Goal: Information Seeking & Learning: Check status

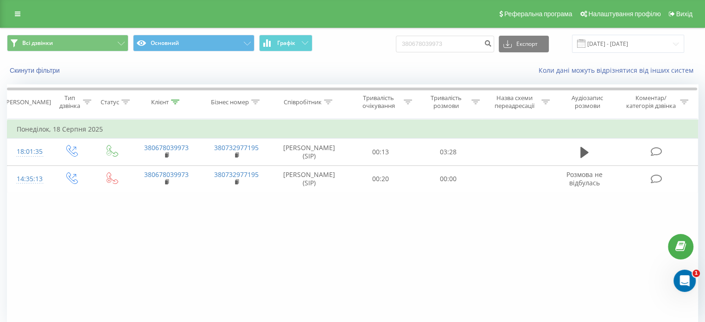
click at [174, 100] on icon at bounding box center [175, 102] width 8 height 5
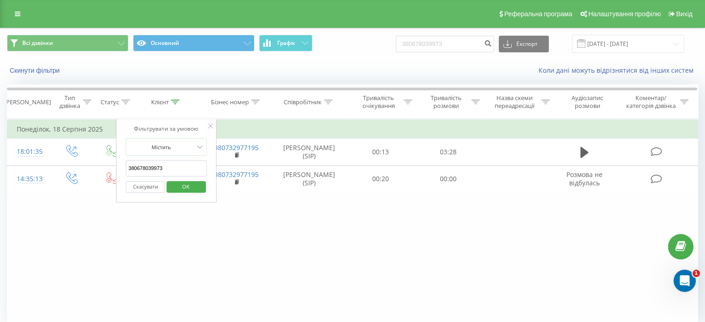
click at [154, 163] on input "380678039973" at bounding box center [167, 168] width 82 height 16
paste input "967022677"
type input "380967022677"
click at [193, 188] on span "OK" at bounding box center [186, 186] width 26 height 14
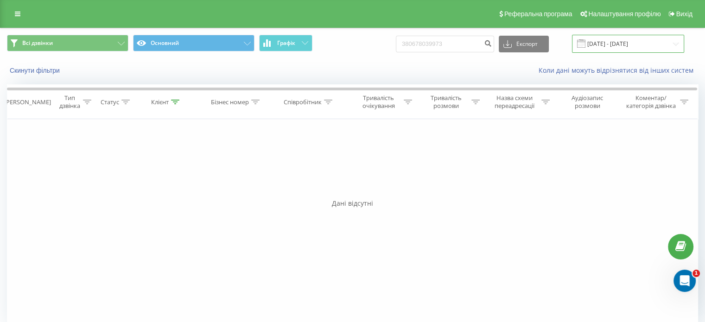
click at [607, 42] on input "[DATE] - [DATE]" at bounding box center [628, 44] width 112 height 18
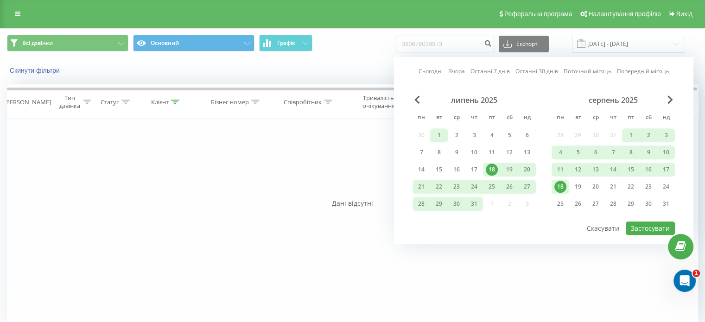
click at [439, 132] on div "1" at bounding box center [439, 135] width 12 height 12
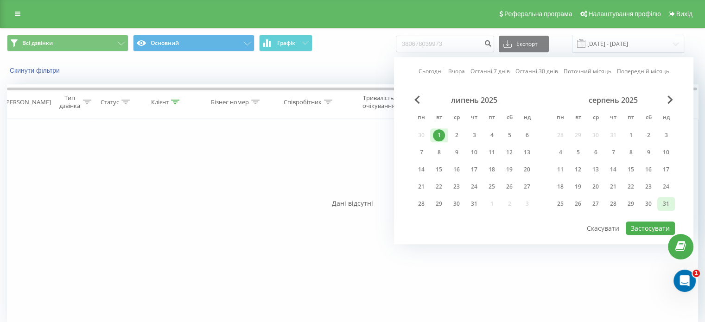
click at [661, 203] on div "31" at bounding box center [666, 204] width 12 height 12
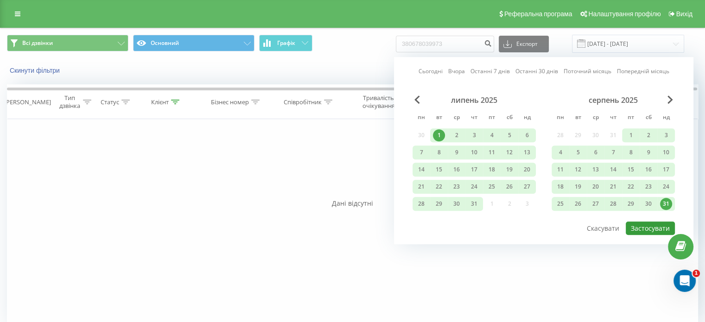
click at [657, 226] on button "Застосувати" at bounding box center [650, 228] width 49 height 13
type input "[DATE] - [DATE]"
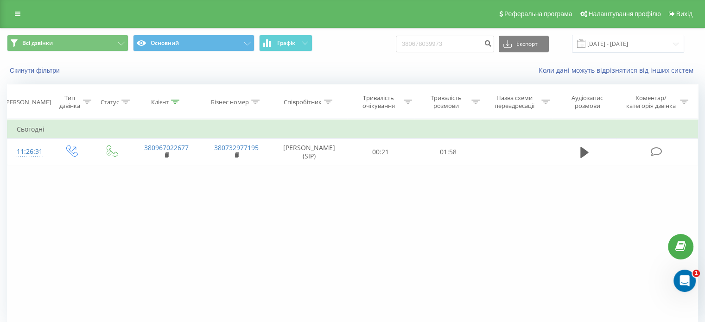
click at [241, 192] on div "Фільтрувати за умовою Дорівнює Введіть значення Скасувати OK Фільтрувати за умо…" at bounding box center [352, 223] width 691 height 209
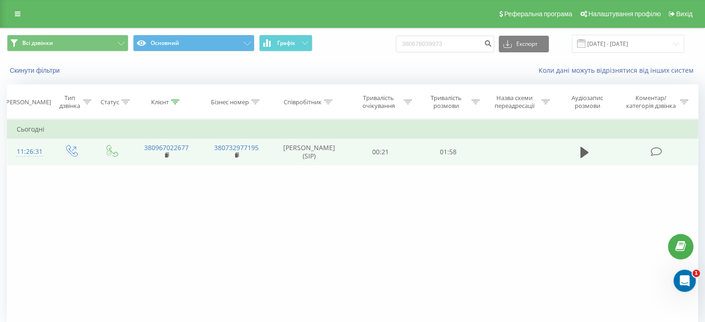
click at [575, 153] on td at bounding box center [584, 152] width 65 height 27
click at [586, 150] on icon at bounding box center [585, 152] width 8 height 13
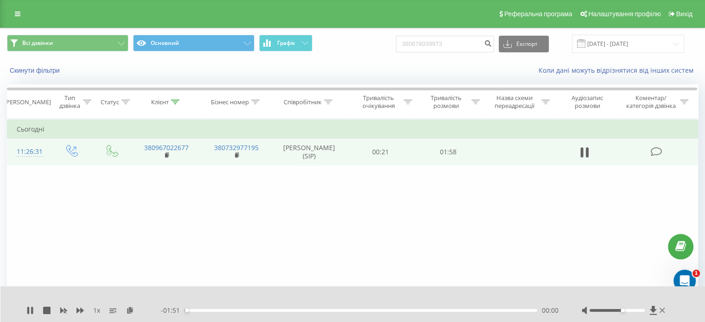
click at [622, 309] on div at bounding box center [617, 310] width 55 height 3
click at [369, 268] on div "Фільтрувати за умовою Дорівнює Введіть значення Скасувати OK Фільтрувати за умо…" at bounding box center [352, 223] width 691 height 209
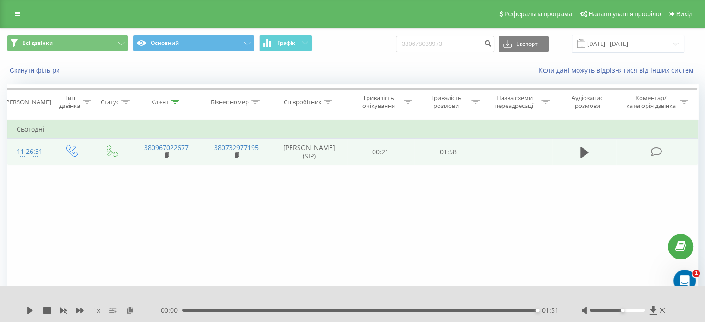
drag, startPoint x: 380, startPoint y: 213, endPoint x: 352, endPoint y: 200, distance: 30.5
click at [380, 213] on div "Фільтрувати за умовою Дорівнює Введіть значення Скасувати OK Фільтрувати за умо…" at bounding box center [352, 223] width 691 height 209
